Goal: Task Accomplishment & Management: Manage account settings

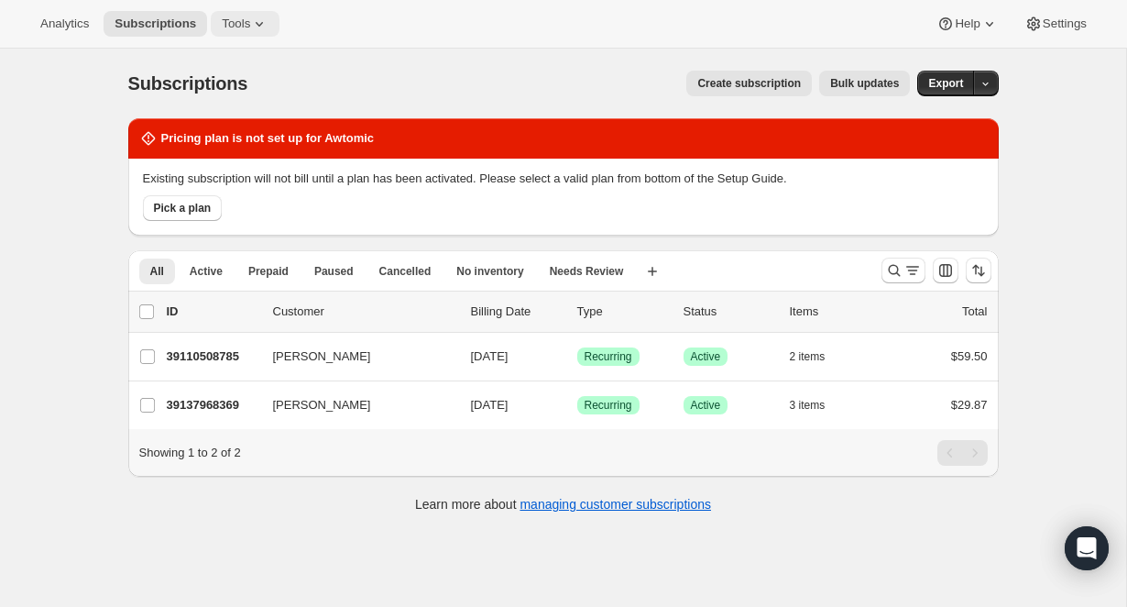
click at [248, 27] on span "Tools" at bounding box center [236, 23] width 28 height 15
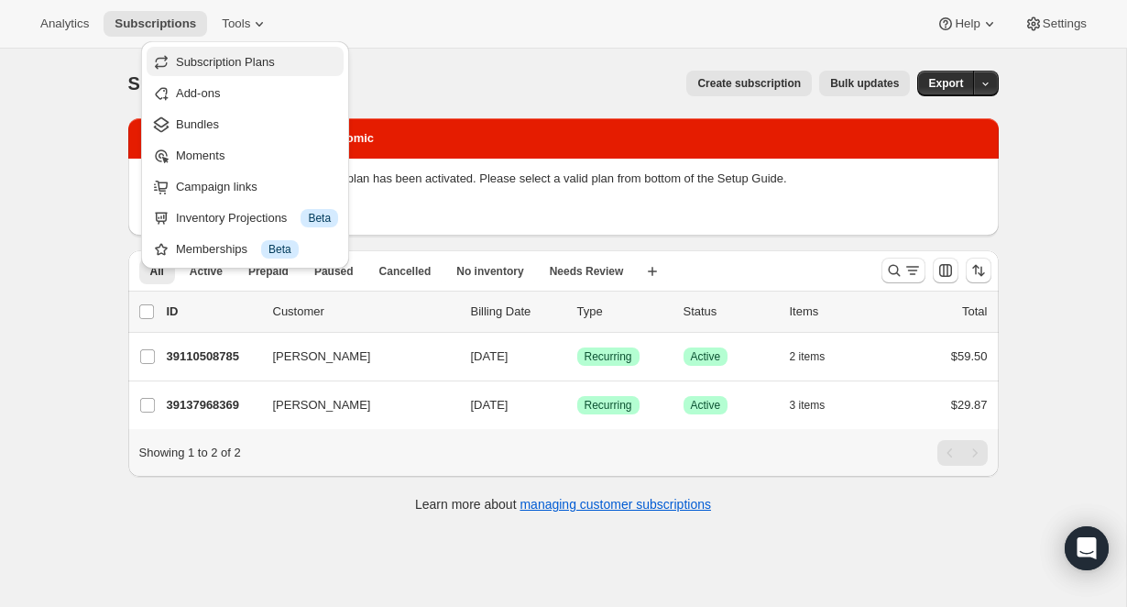
click at [201, 63] on span "Subscription Plans" at bounding box center [225, 62] width 99 height 14
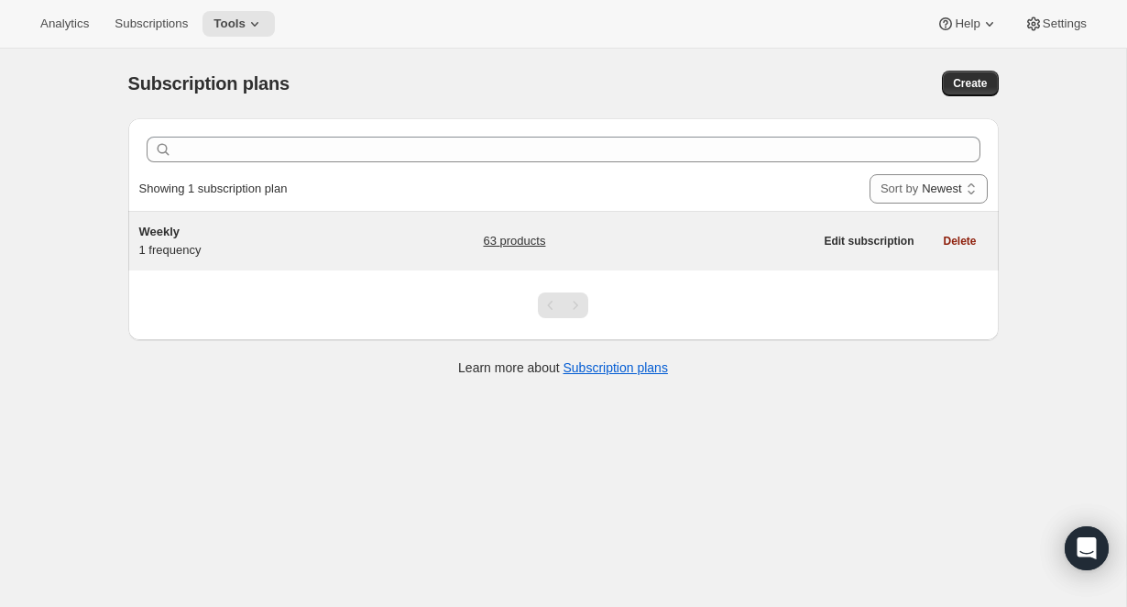
click at [208, 249] on div "Weekly 1 frequency" at bounding box center [253, 241] width 229 height 37
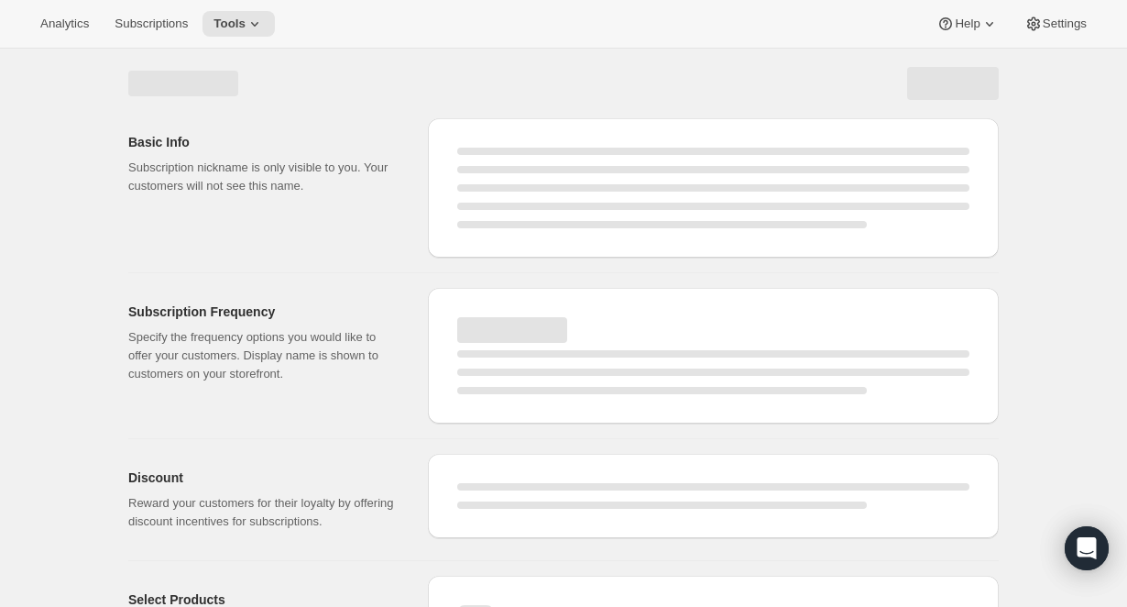
select select "WEEK"
select select "MONTH"
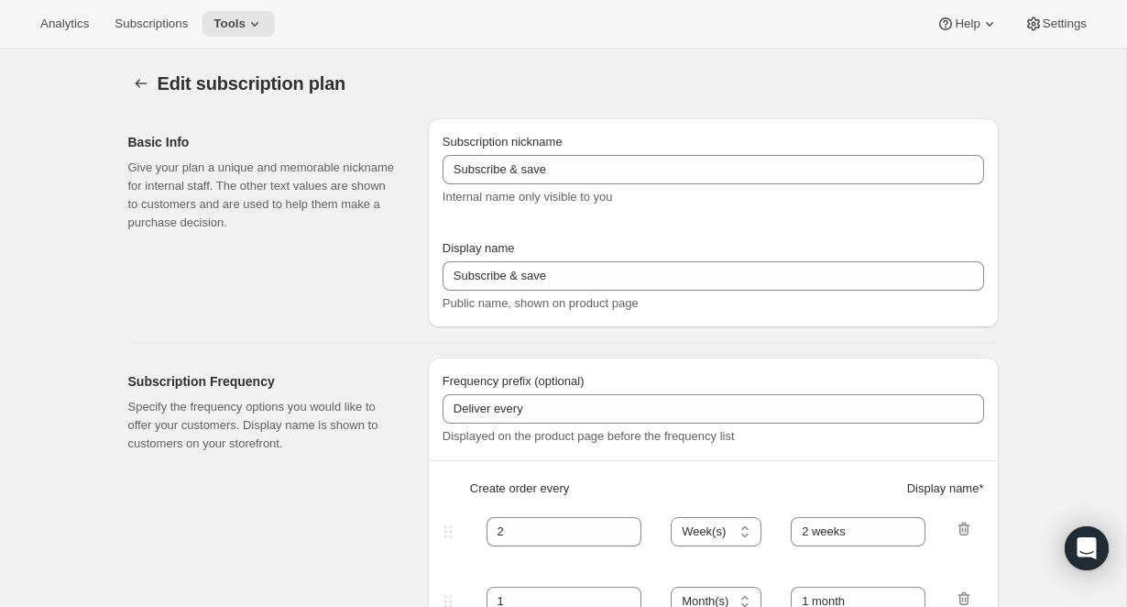
type input "Weekly"
type input "1"
type input "week"
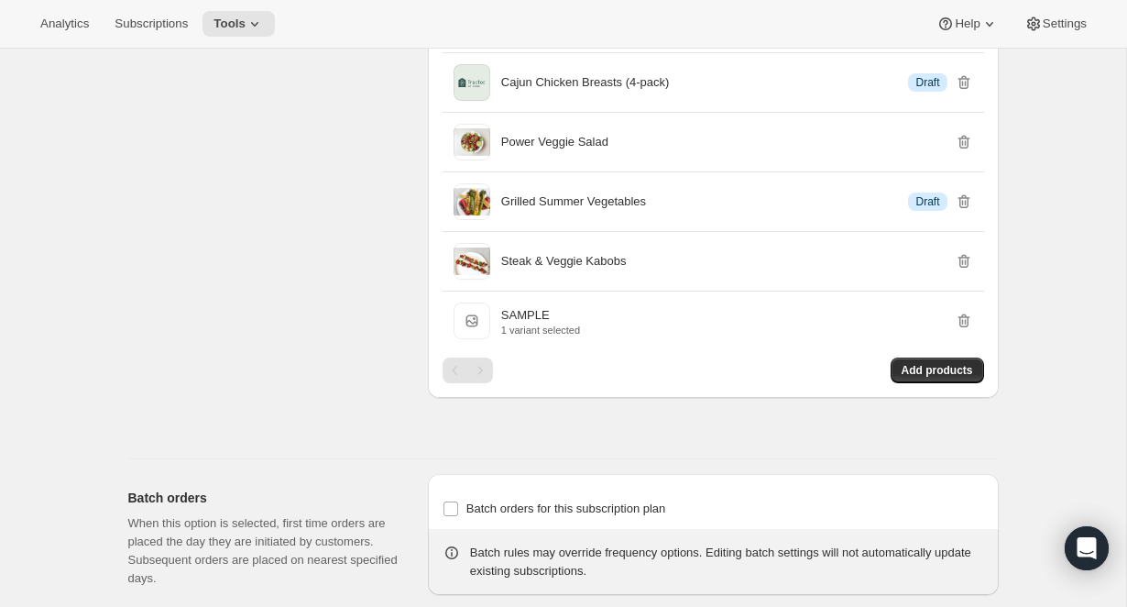
scroll to position [4877, 0]
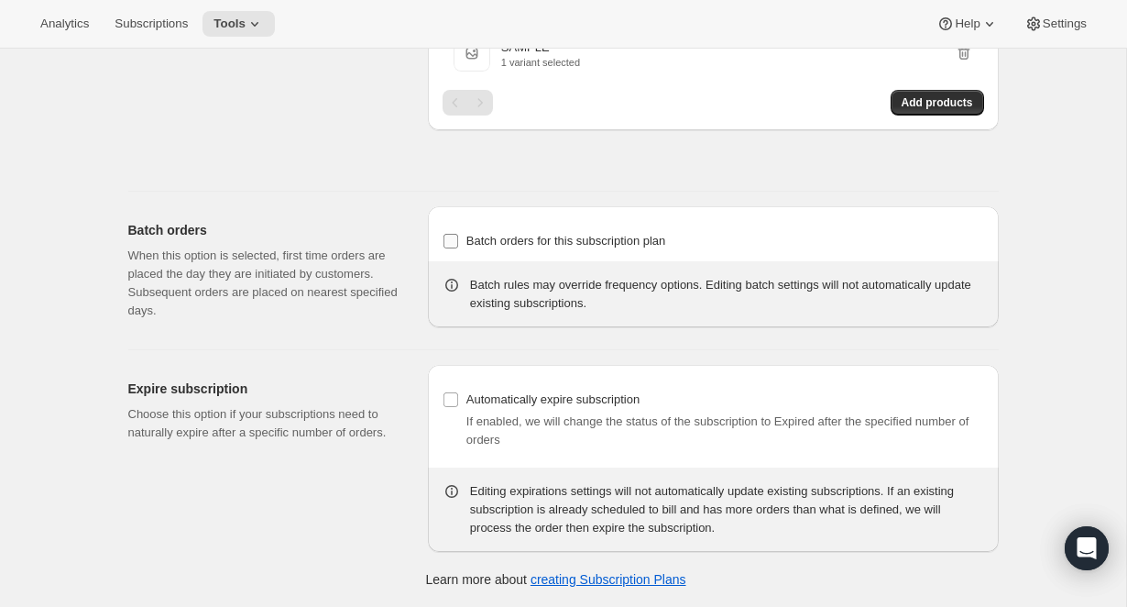
click at [511, 244] on span "Batch orders for this subscription plan" at bounding box center [567, 241] width 200 height 14
click at [458, 244] on input "Batch orders for this subscription plan" at bounding box center [451, 241] width 15 height 15
checkbox input "true"
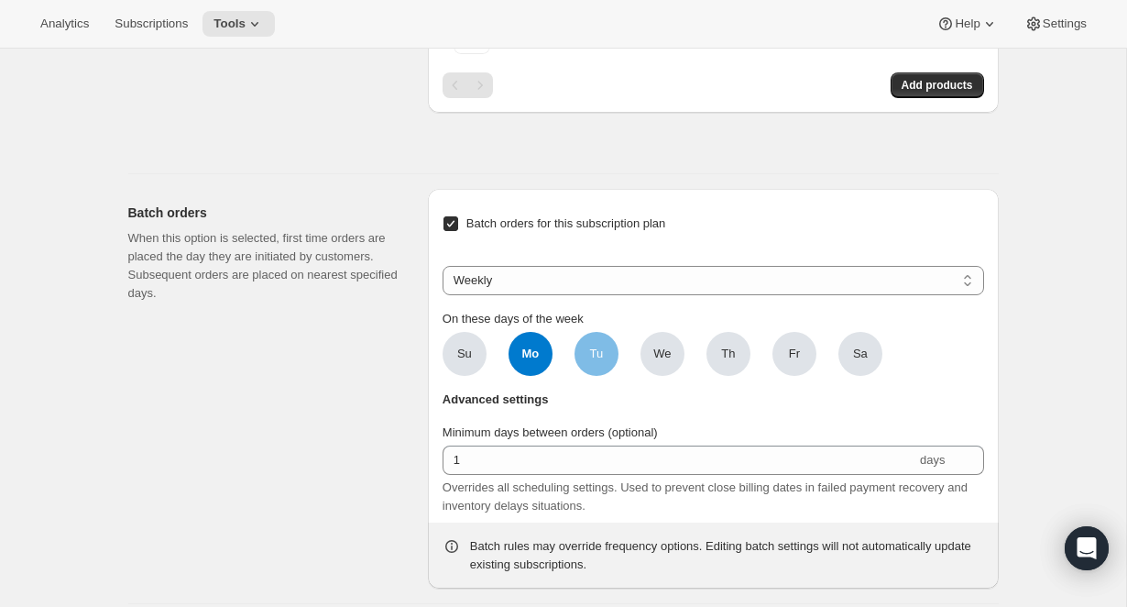
click at [612, 370] on span "Tu" at bounding box center [597, 354] width 44 height 44
click at [0, 0] on input "Tu" at bounding box center [0, 0] width 0 height 0
click at [650, 371] on span "We" at bounding box center [663, 354] width 44 height 44
click at [0, 0] on input "We" at bounding box center [0, 0] width 0 height 0
click at [737, 366] on span "Th" at bounding box center [729, 354] width 44 height 44
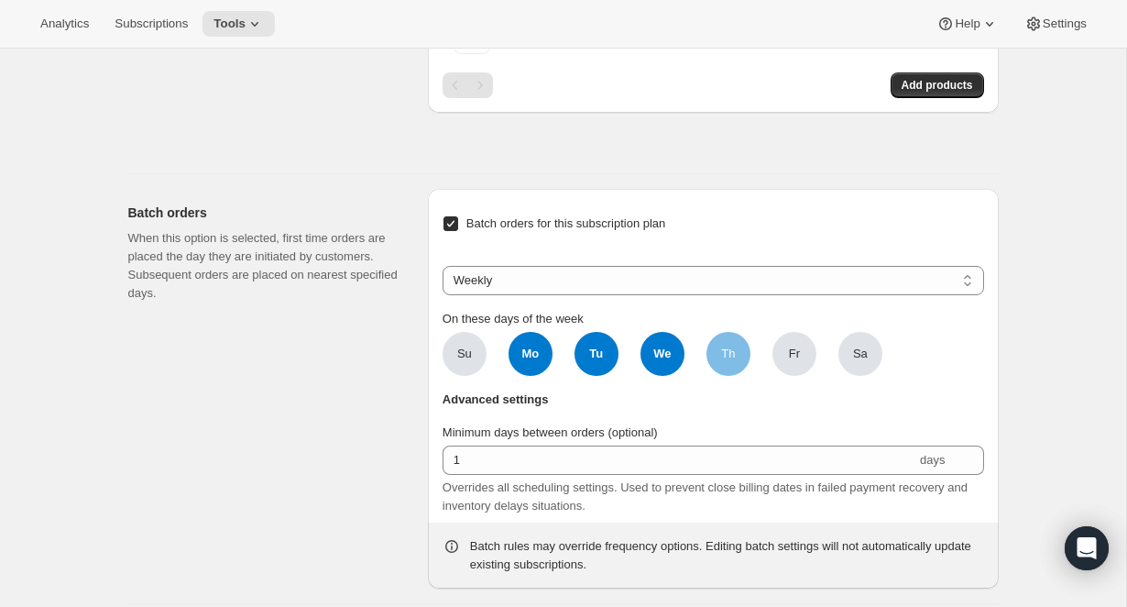
click at [0, 0] on input "Th" at bounding box center [0, 0] width 0 height 0
click at [778, 370] on span "Fr" at bounding box center [795, 354] width 44 height 44
click at [0, 0] on input "Fr" at bounding box center [0, 0] width 0 height 0
click at [802, 359] on span "Fr" at bounding box center [795, 354] width 44 height 44
click input "Fr" at bounding box center [0, 0] width 0 height 0
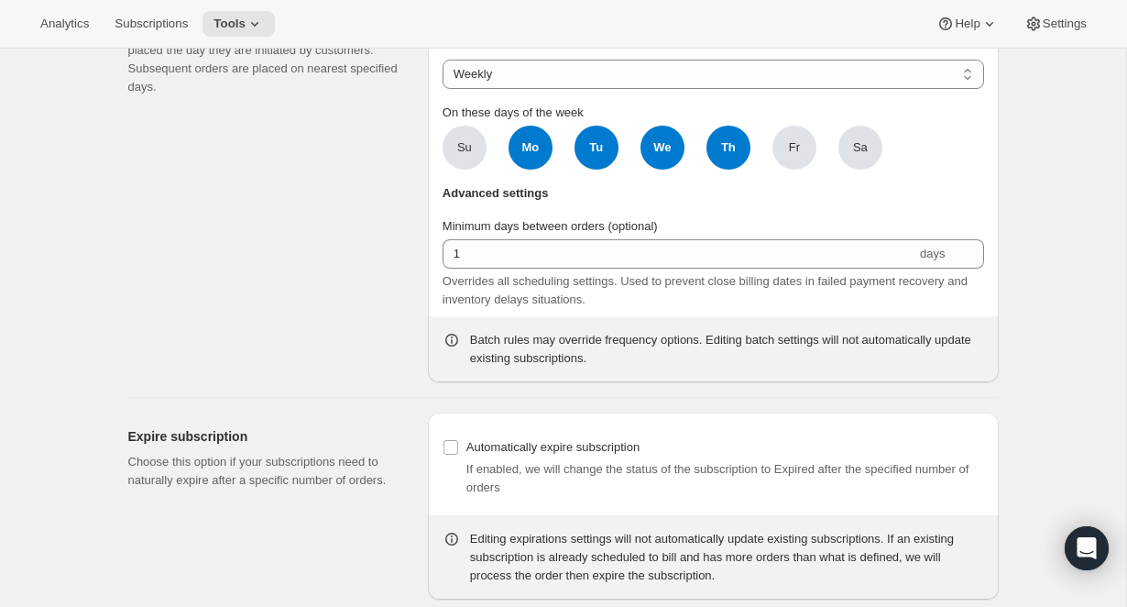
scroll to position [5105, 0]
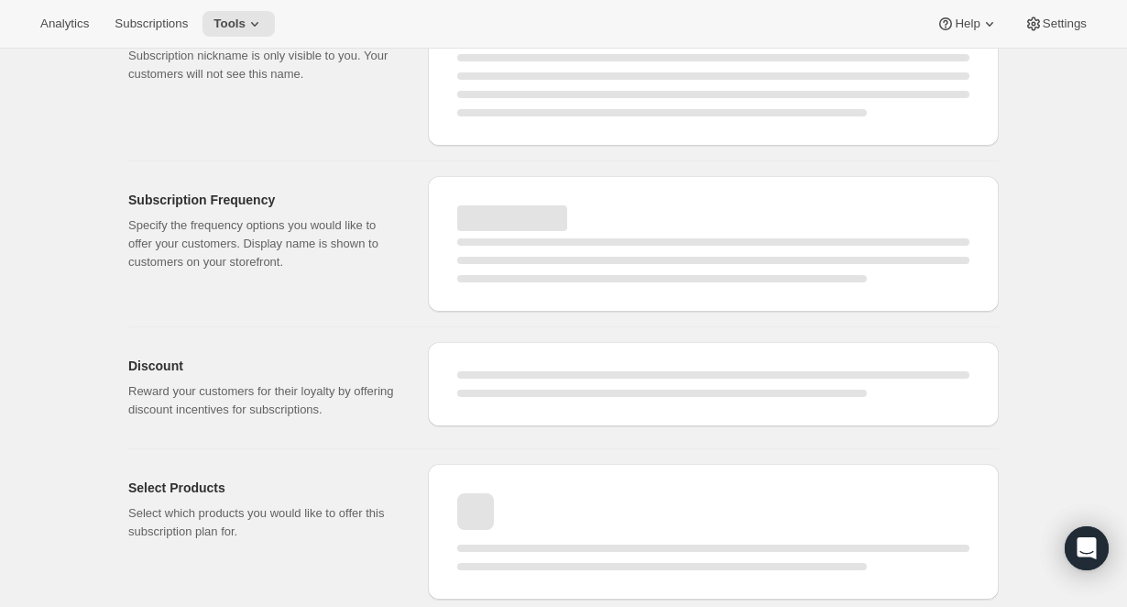
select select "WEEK"
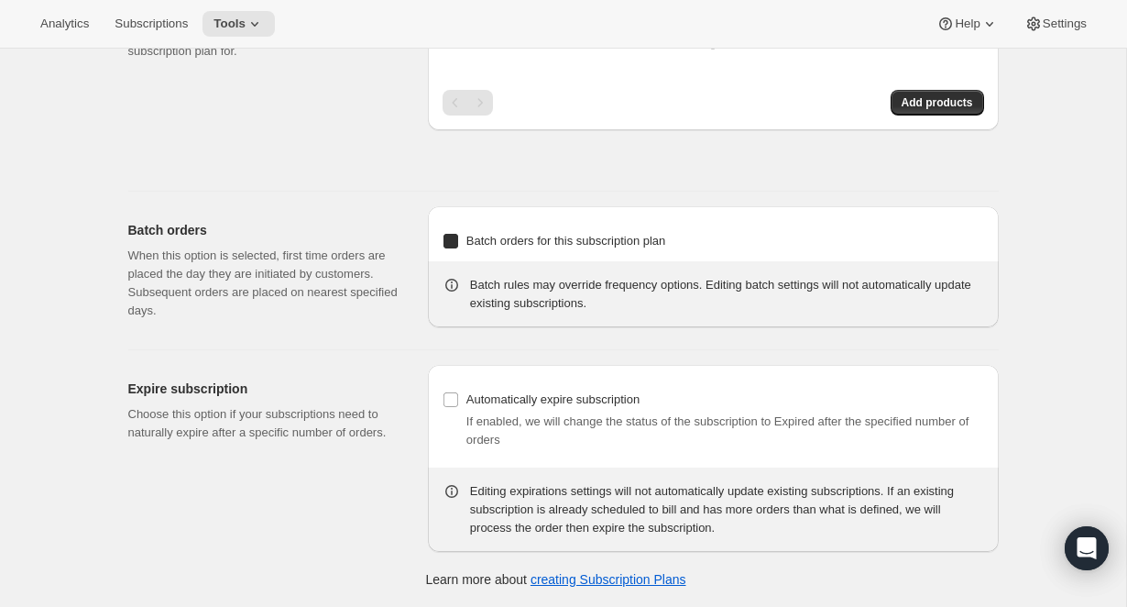
checkbox input "true"
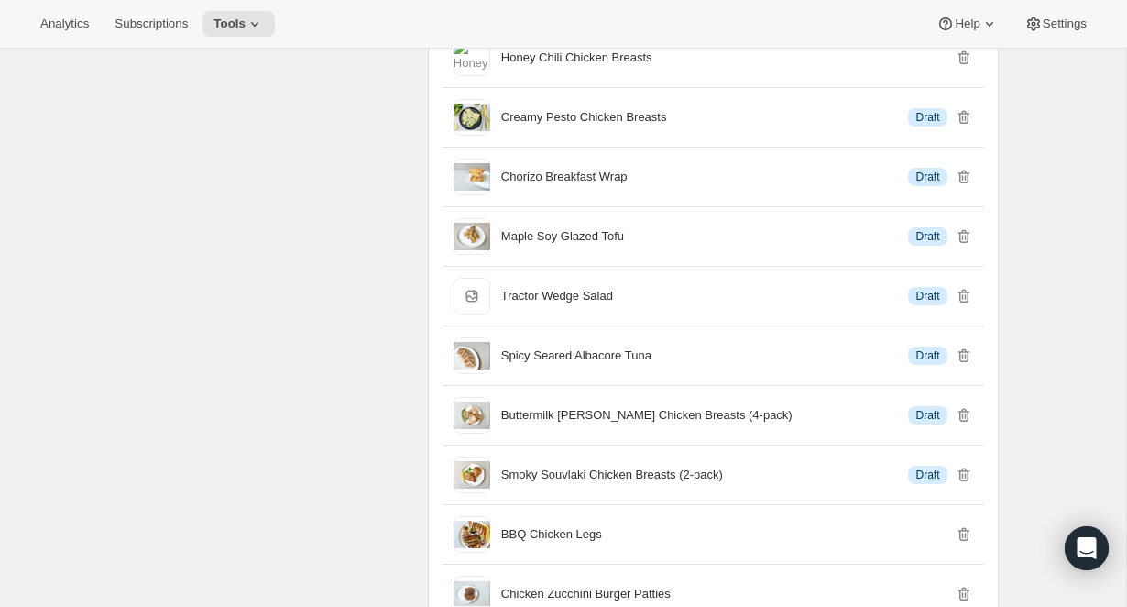
scroll to position [3868, 0]
